Goal: Task Accomplishment & Management: Use online tool/utility

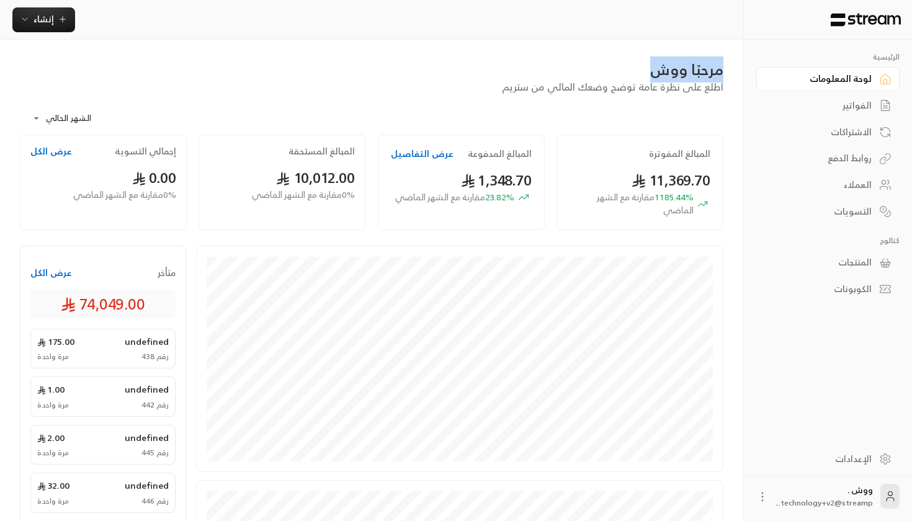
drag, startPoint x: 651, startPoint y: 72, endPoint x: 724, endPoint y: 76, distance: 73.3
click at [724, 76] on div "مرحبًا ووش اطلع على نظرة عامة توضح وضعك المالي من ستريم" at bounding box center [372, 77] width 716 height 35
click at [650, 69] on div "مرحبًا ووش" at bounding box center [372, 70] width 704 height 20
drag, startPoint x: 650, startPoint y: 69, endPoint x: 683, endPoint y: 65, distance: 32.6
click at [683, 65] on div "مرحبًا ووش" at bounding box center [372, 70] width 704 height 20
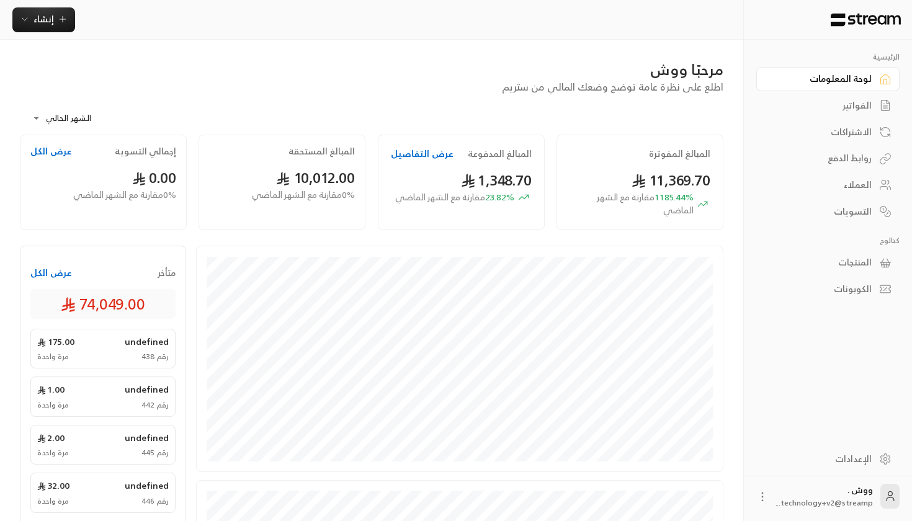
click at [486, 115] on div "**********" at bounding box center [372, 114] width 704 height 40
click at [46, 26] on span "إنشاء" at bounding box center [44, 19] width 20 height 16
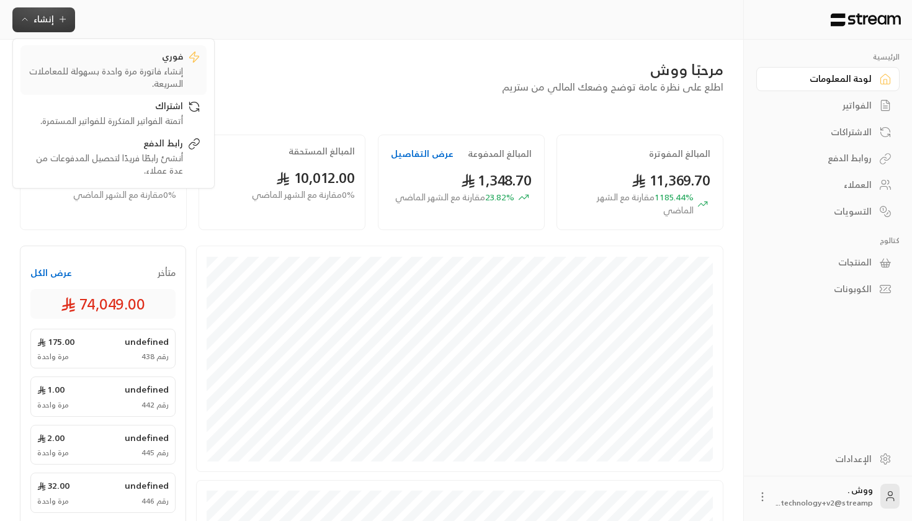
click at [119, 65] on div "فوري" at bounding box center [105, 57] width 156 height 15
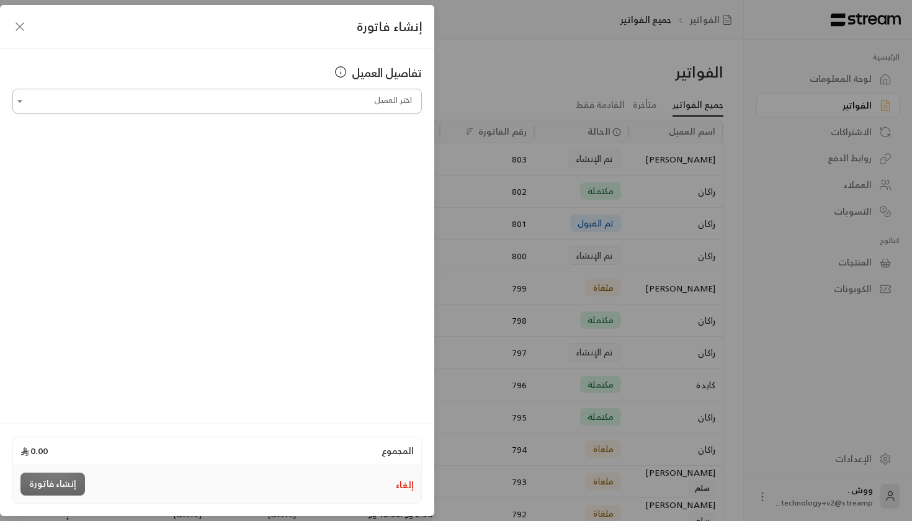
click at [299, 105] on input "اختر العميل" at bounding box center [217, 102] width 410 height 22
click at [299, 101] on input "اختر العميل" at bounding box center [217, 102] width 410 height 22
type input "*"
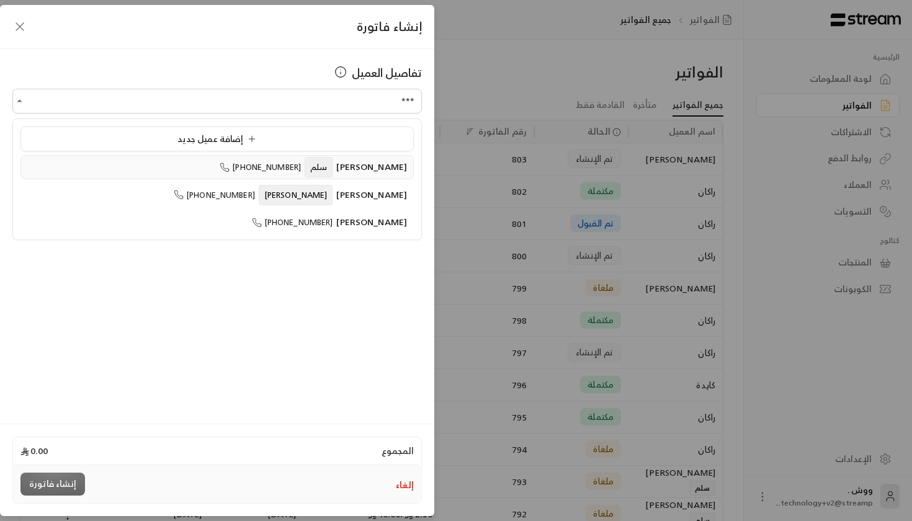
click at [300, 165] on span "[PHONE_NUMBER]" at bounding box center [260, 167] width 81 height 14
type input "**********"
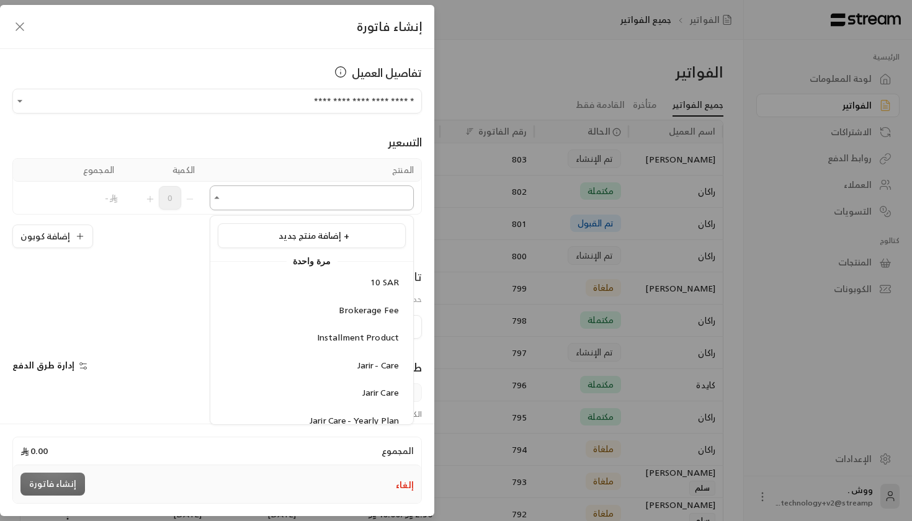
click at [282, 191] on input "اختر العميل" at bounding box center [312, 198] width 204 height 22
click at [351, 277] on div "10 SAR" at bounding box center [312, 282] width 174 height 13
type input "******"
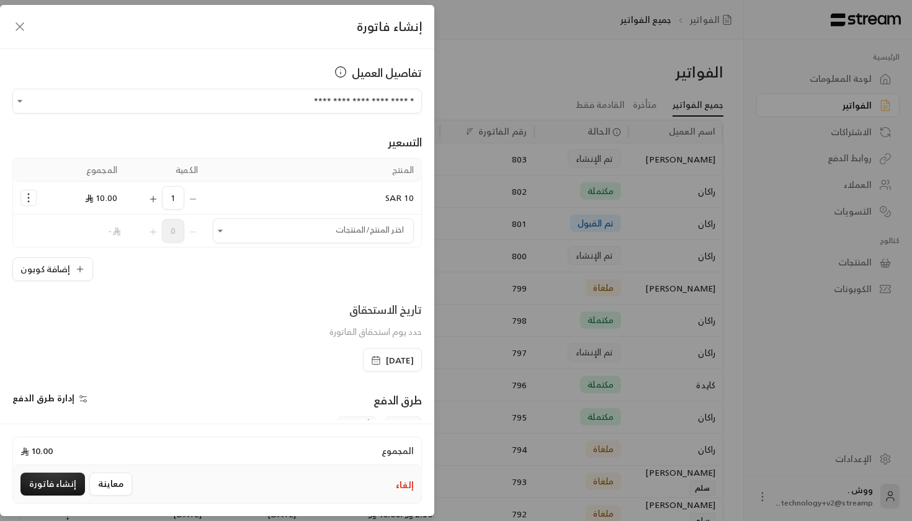
scroll to position [55, 0]
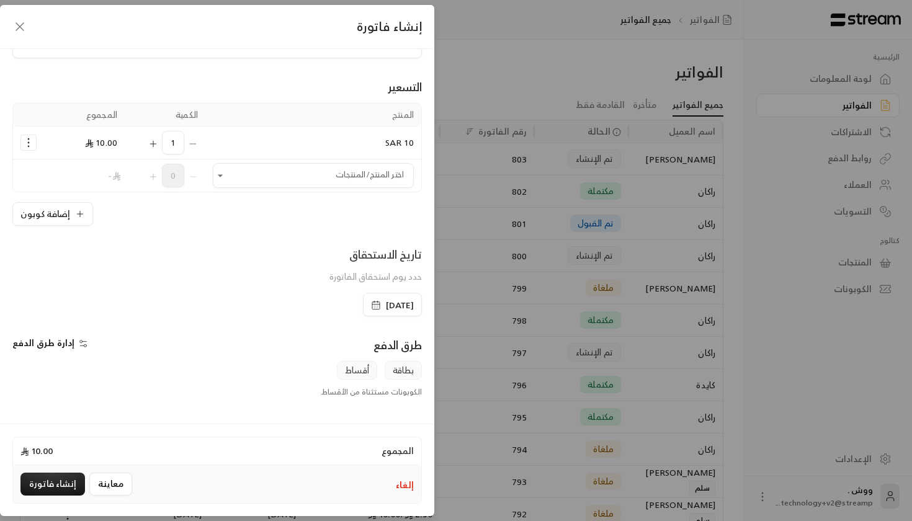
click at [359, 143] on td "10 SAR" at bounding box center [313, 143] width 216 height 33
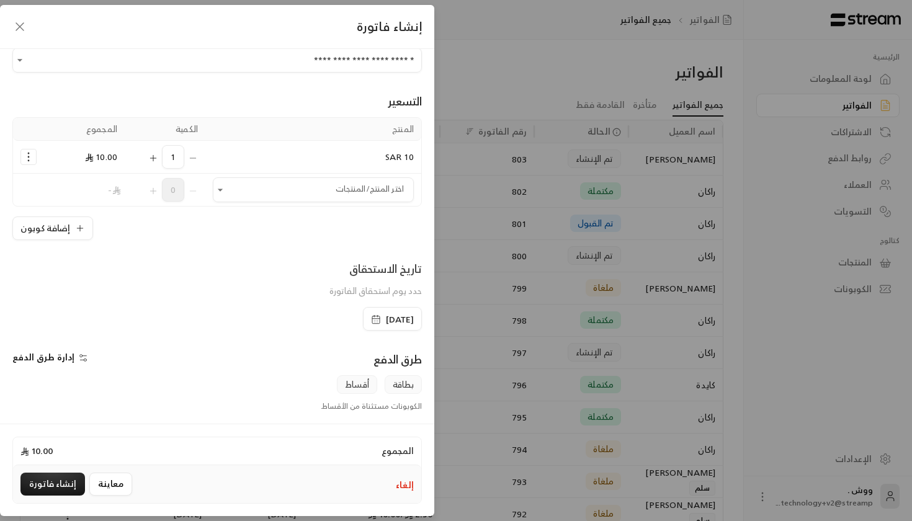
scroll to position [45, 0]
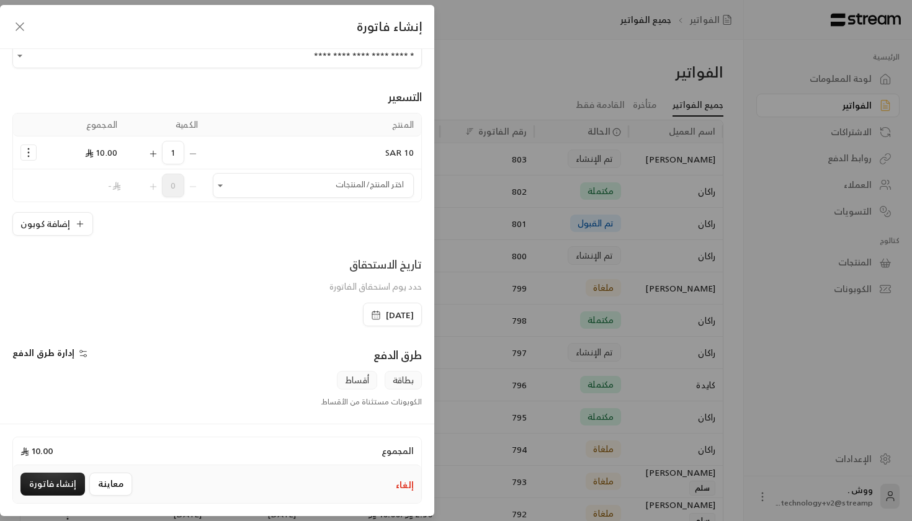
click at [373, 302] on div "تاريخ الاستحقاق حدد يوم استحقاق الفاتورة" at bounding box center [217, 279] width 422 height 47
click at [386, 310] on span "[DATE]" at bounding box center [400, 315] width 28 height 12
click at [232, 324] on div "تاريخ الاستحقاق حدد يوم استحقاق الفاتورة [DATE]" at bounding box center [217, 291] width 422 height 71
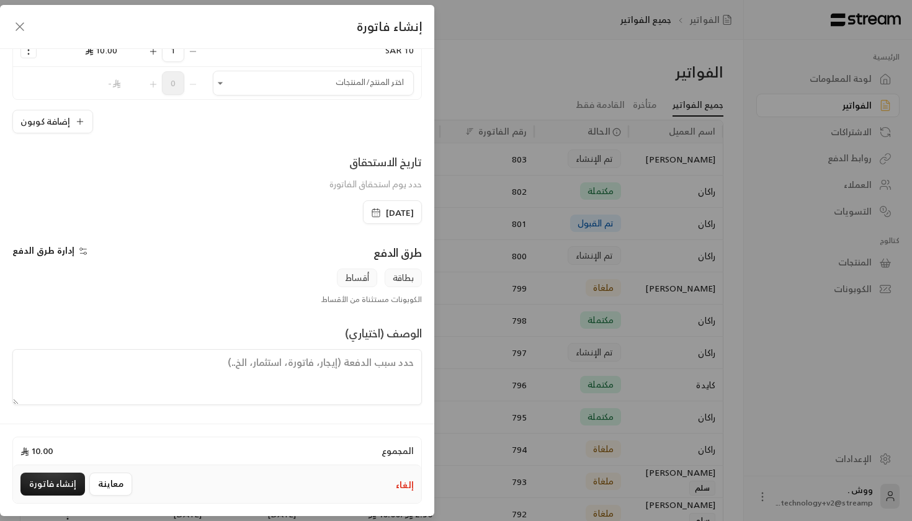
scroll to position [148, 0]
click at [52, 253] on span "إدارة طرق الدفع" at bounding box center [43, 251] width 62 height 16
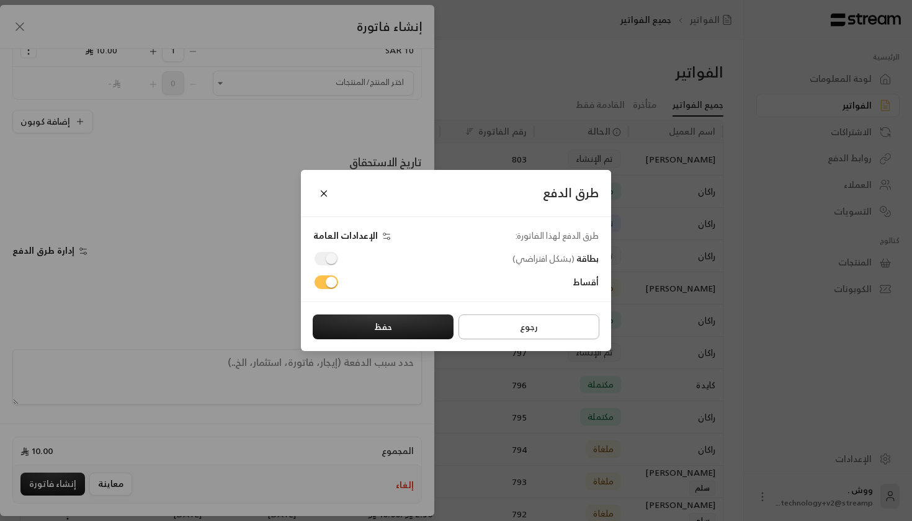
click at [542, 325] on button "رجوع" at bounding box center [529, 327] width 141 height 25
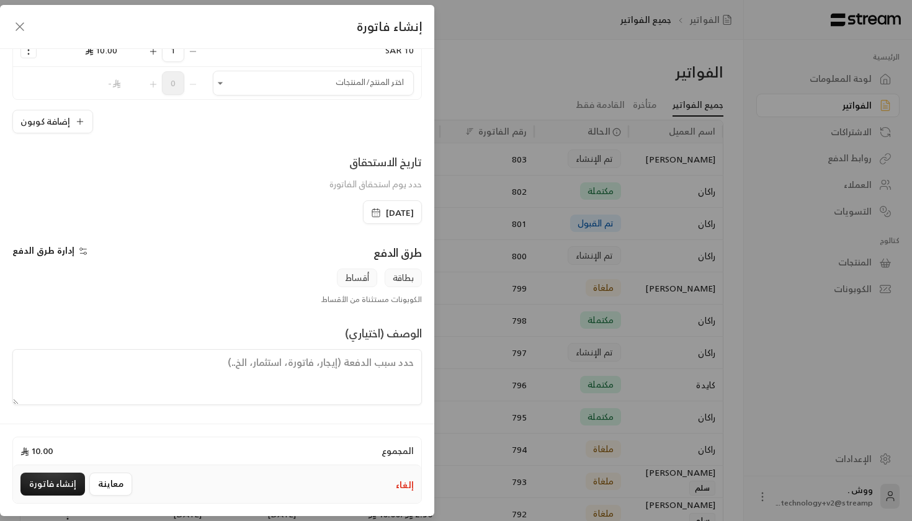
drag, startPoint x: 47, startPoint y: 488, endPoint x: 49, endPoint y: 495, distance: 7.3
click at [49, 494] on button "إنشاء فاتورة" at bounding box center [52, 484] width 65 height 23
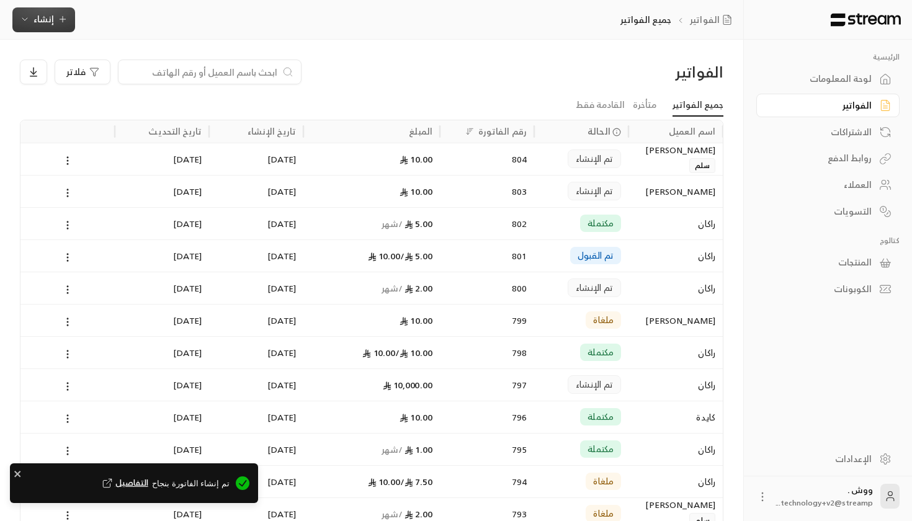
scroll to position [0, 0]
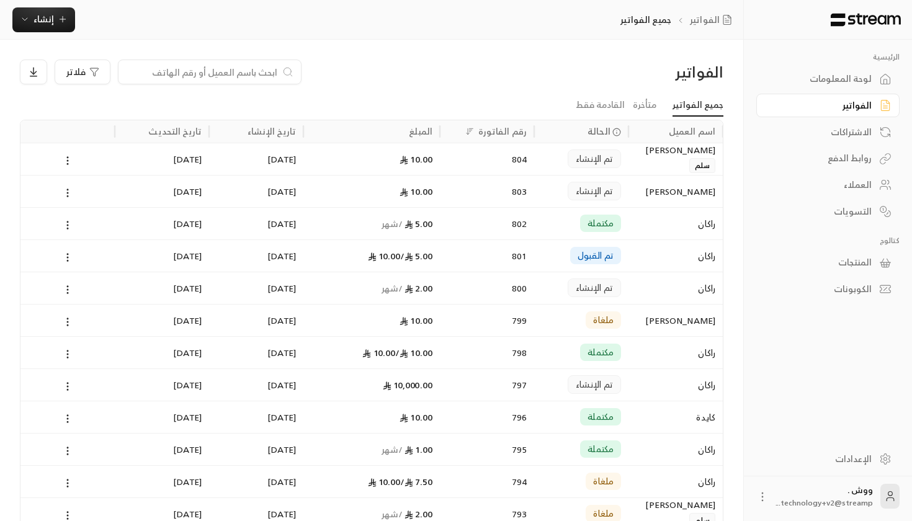
click at [552, 157] on div "تم الإنشاء" at bounding box center [581, 159] width 79 height 32
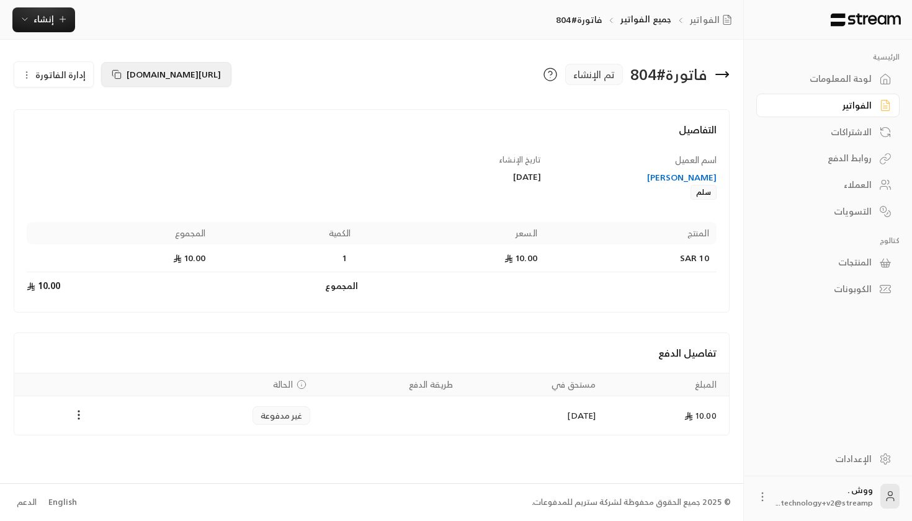
click at [105, 78] on button "[URL][DOMAIN_NAME]" at bounding box center [166, 74] width 130 height 25
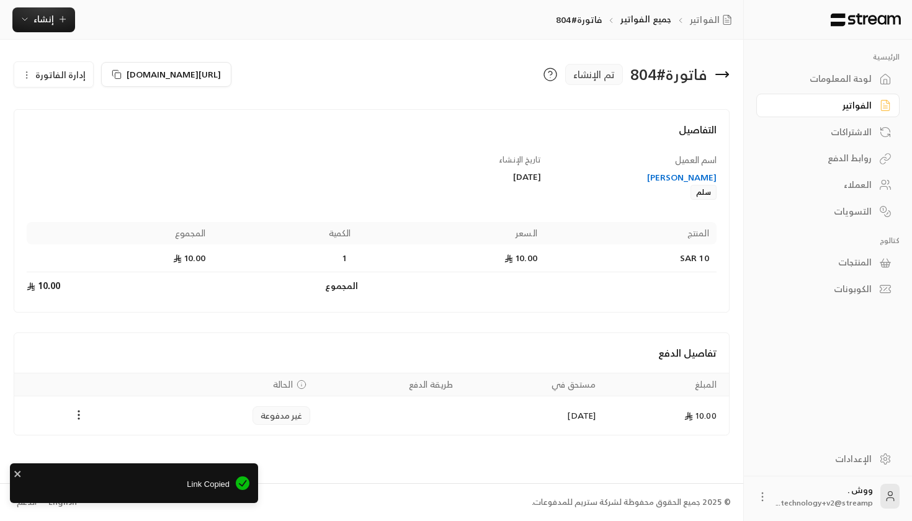
drag, startPoint x: 117, startPoint y: 68, endPoint x: 854, endPoint y: 47, distance: 736.9
click at [743, 51] on div "الرئيسية لوحة المعلومات الفواتير الاشتراكات روابط الدفع العملاء التسويات كتالوج…" at bounding box center [371, 260] width 743 height 521
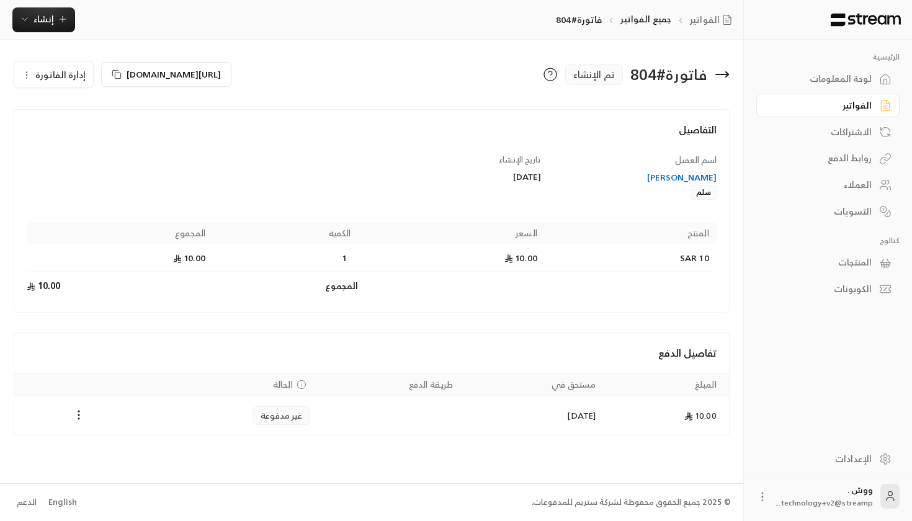
drag, startPoint x: 465, startPoint y: 83, endPoint x: 501, endPoint y: 88, distance: 36.9
click at [501, 88] on div "فاتورة # 804 تم الإنشاء" at bounding box center [554, 75] width 364 height 30
click at [530, 80] on div "فاتورة # 804 تم الإنشاء" at bounding box center [554, 75] width 364 height 30
